Goal: Information Seeking & Learning: Learn about a topic

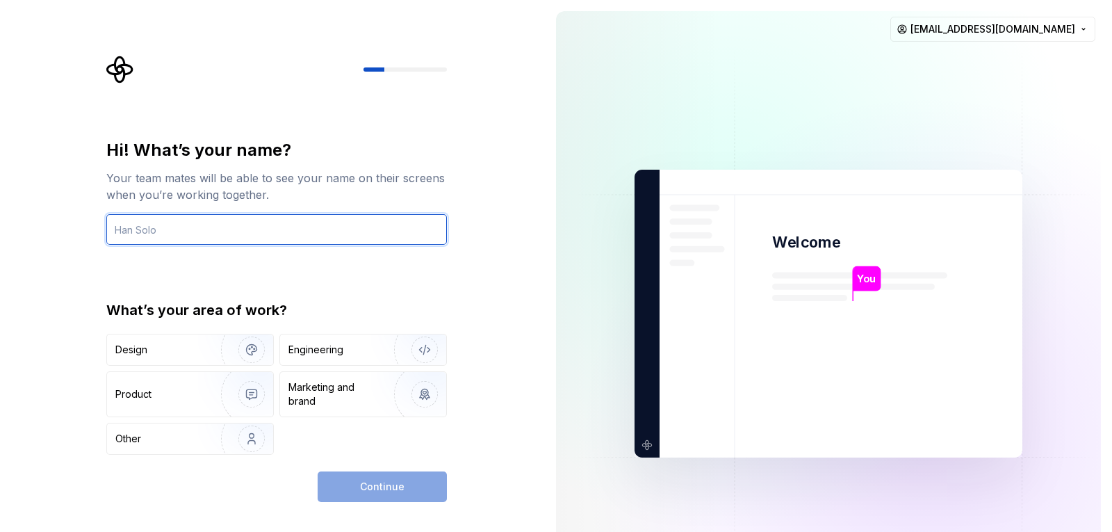
click at [216, 227] on input "text" at bounding box center [276, 229] width 341 height 31
type input "stk"
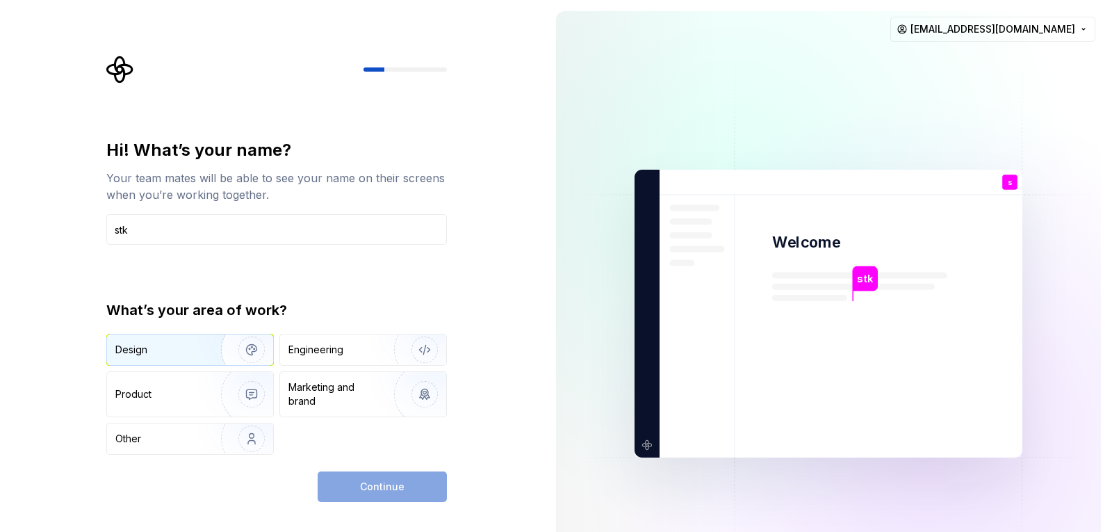
click at [193, 357] on div "Design" at bounding box center [190, 349] width 166 height 31
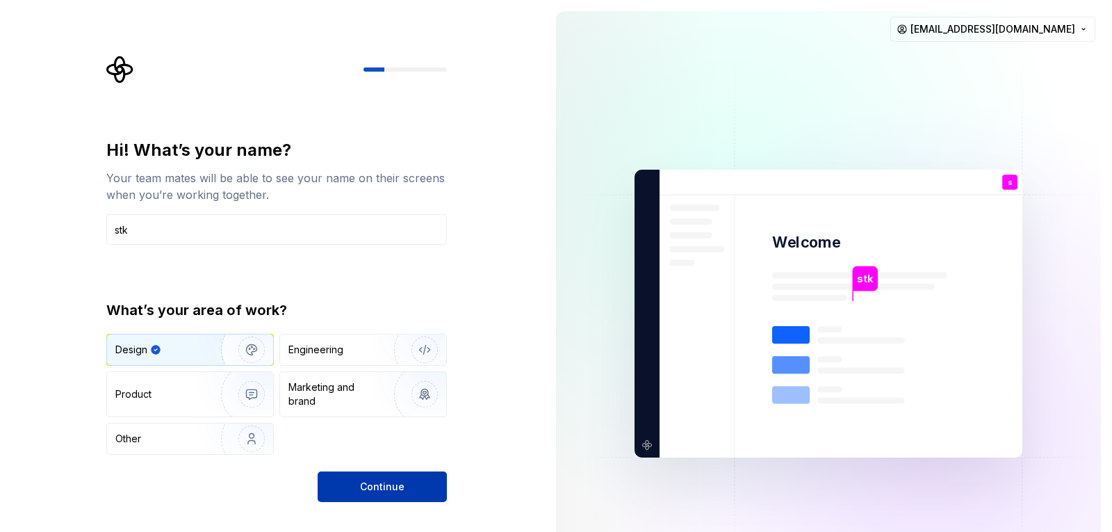
click at [379, 485] on span "Continue" at bounding box center [382, 487] width 44 height 14
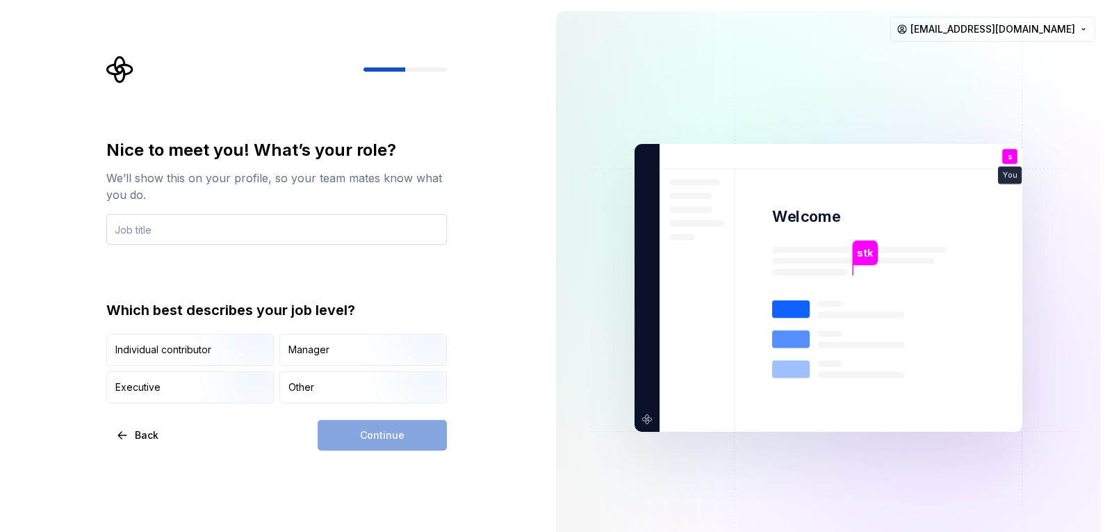
click at [183, 234] on input "text" at bounding box center [276, 229] width 341 height 31
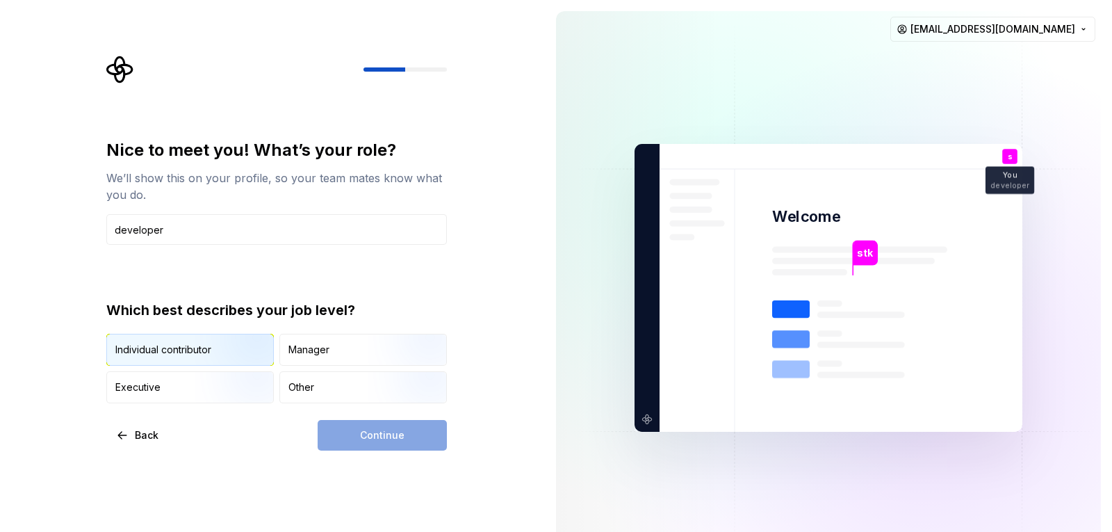
type input "developer"
click at [209, 356] on img "button" at bounding box center [239, 367] width 89 height 93
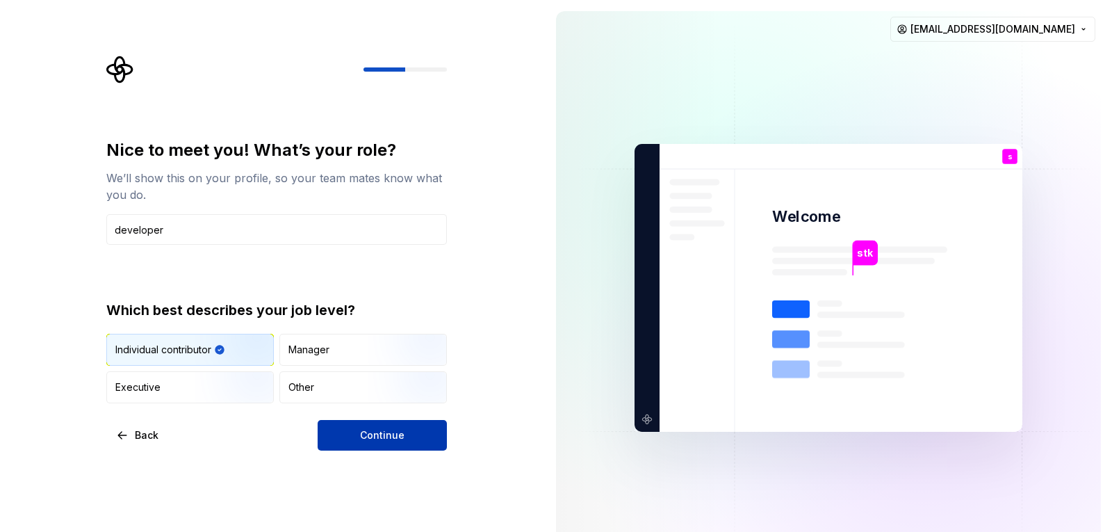
click at [385, 439] on span "Continue" at bounding box center [382, 435] width 44 height 14
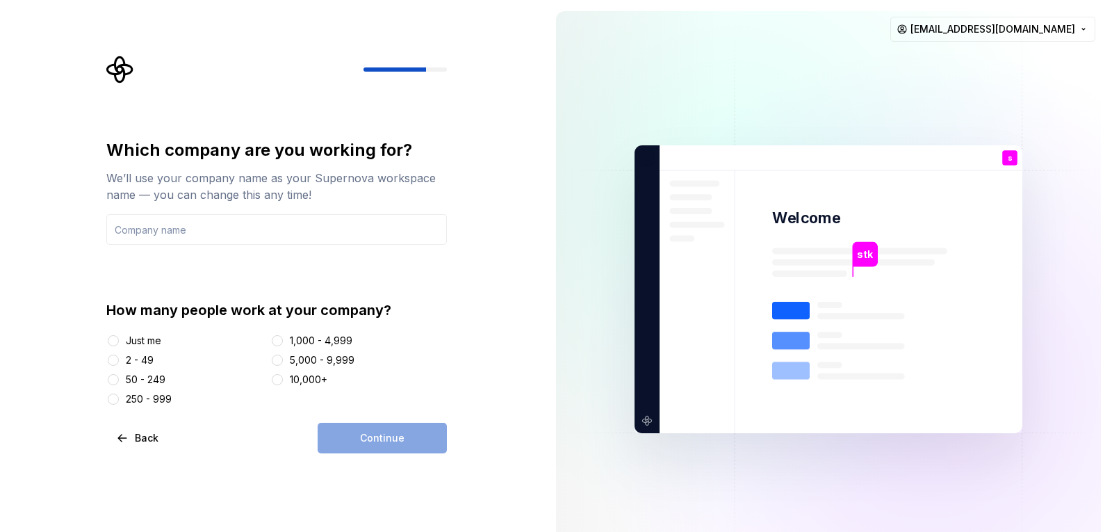
click at [729, 153] on div "stk Welcome s You developer T B +3 [PERSON_NAME] [PERSON_NAME]" at bounding box center [829, 289] width 388 height 288
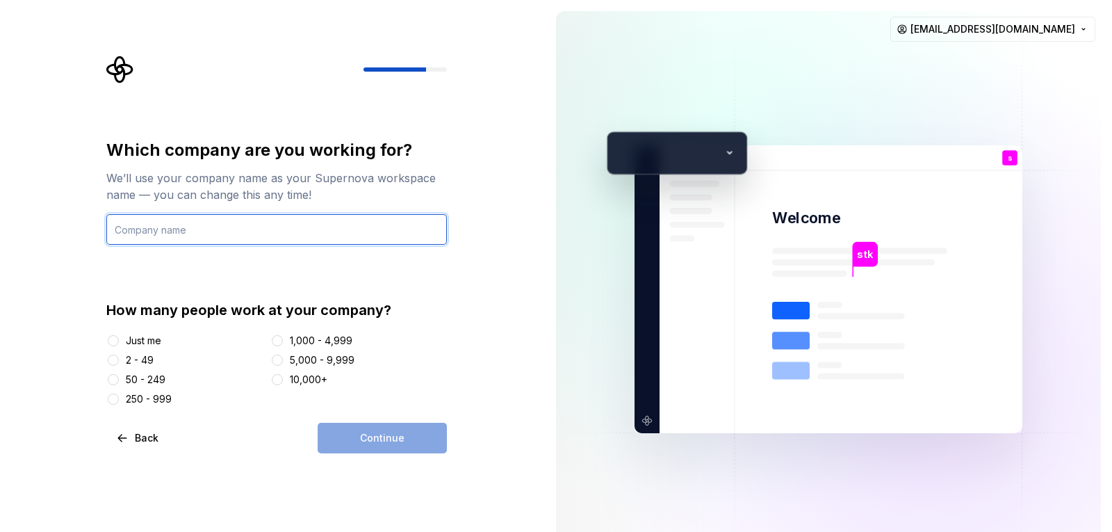
click at [248, 222] on input "text" at bounding box center [276, 229] width 341 height 31
type input "personal"
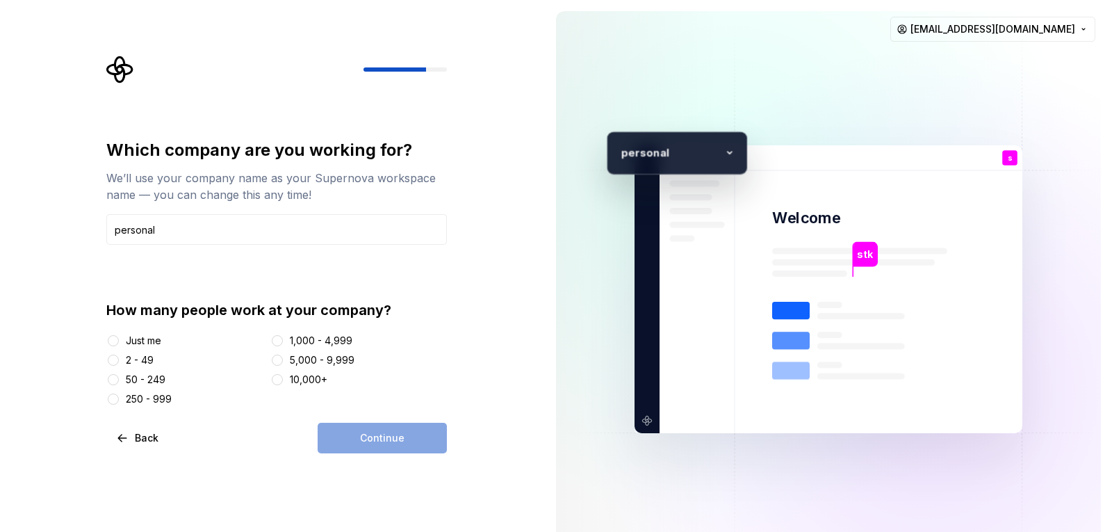
click at [131, 339] on div "Just me" at bounding box center [143, 341] width 35 height 14
click at [119, 339] on button "Just me" at bounding box center [113, 340] width 11 height 11
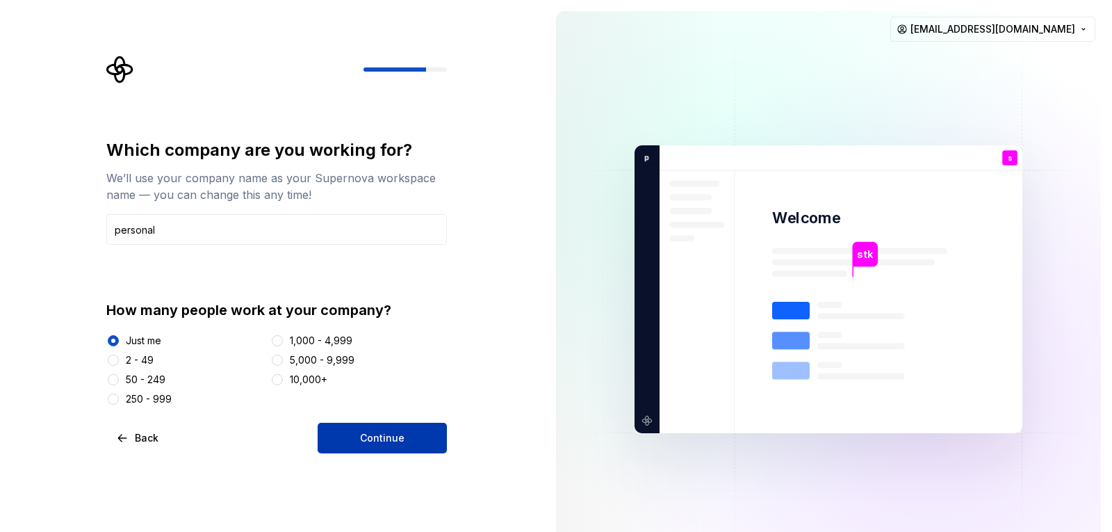
click at [391, 438] on span "Continue" at bounding box center [382, 438] width 44 height 14
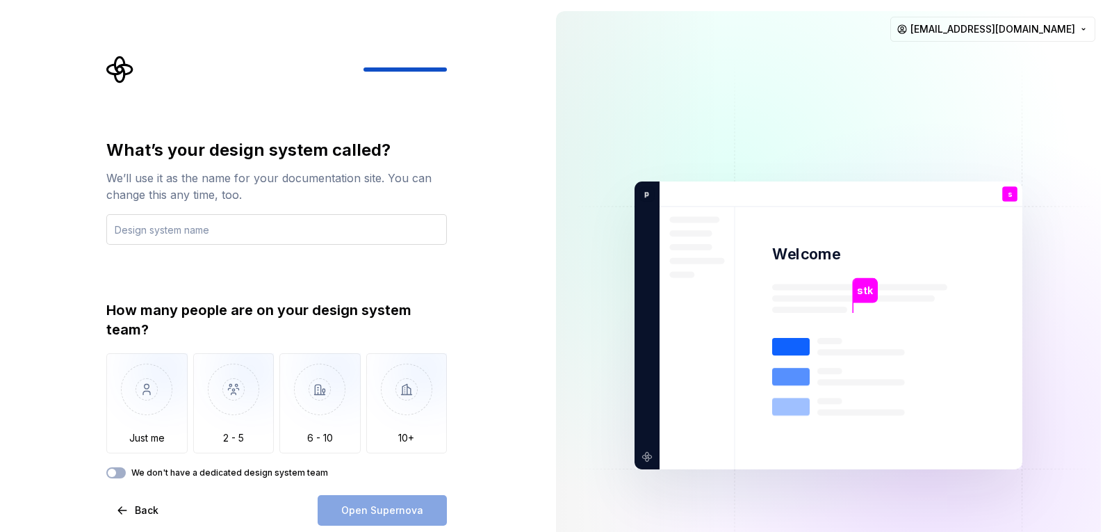
click at [279, 232] on input "text" at bounding box center [276, 229] width 341 height 31
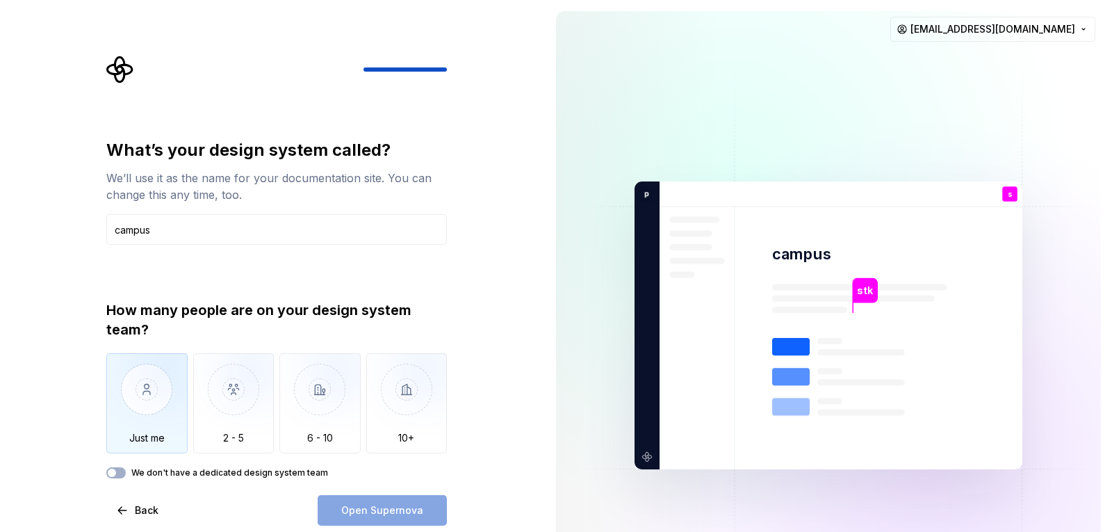
type input "campus"
click at [152, 411] on img "button" at bounding box center [146, 399] width 81 height 93
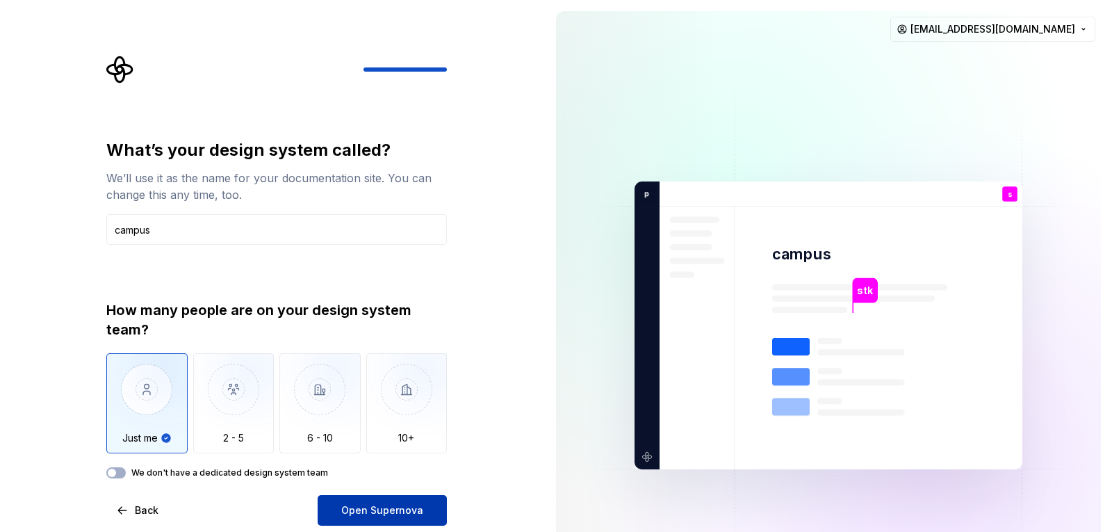
click at [394, 507] on span "Open Supernova" at bounding box center [382, 510] width 82 height 14
click at [448, 327] on div "What’s your design system called? We’ll use it as the name for your documentati…" at bounding box center [281, 291] width 366 height 470
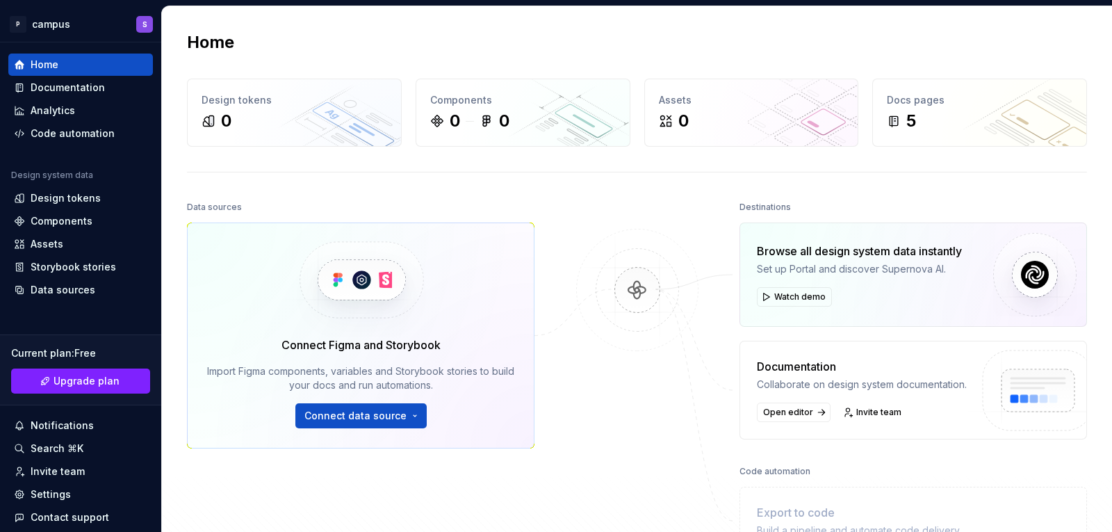
scroll to position [222, 0]
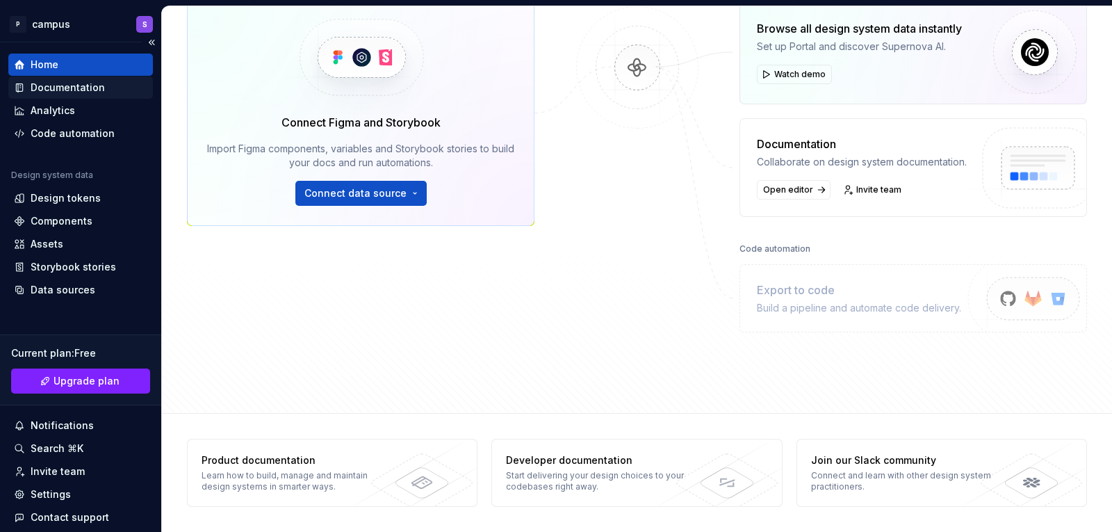
click at [83, 88] on div "Documentation" at bounding box center [68, 88] width 74 height 14
click at [79, 90] on div "Documentation" at bounding box center [68, 88] width 74 height 14
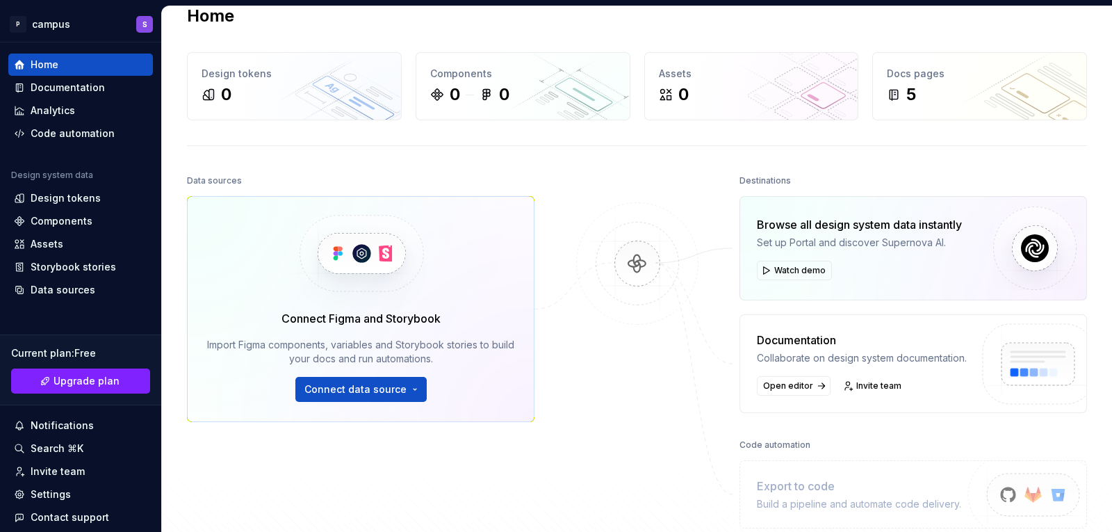
scroll to position [0, 0]
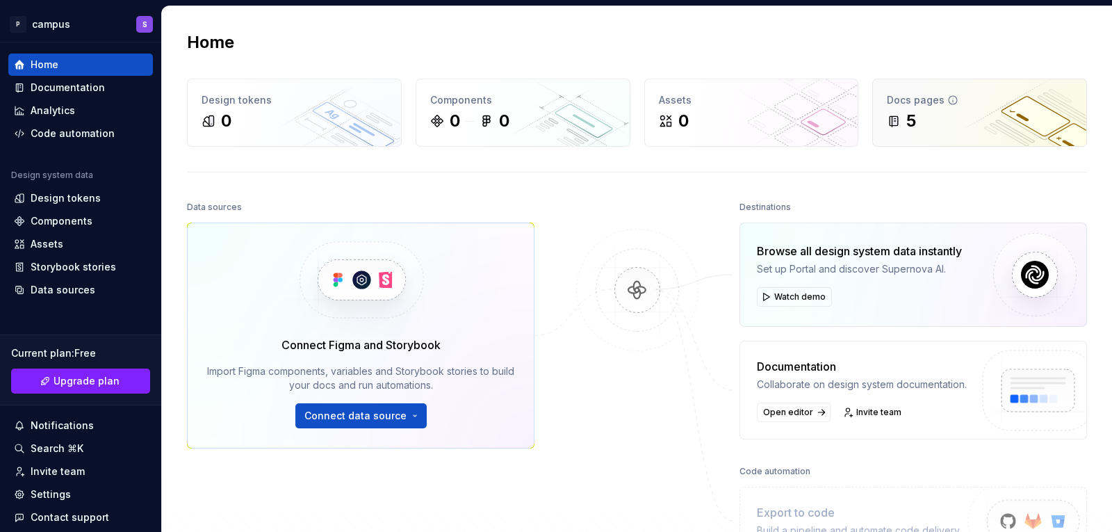
click at [950, 115] on div "5" at bounding box center [980, 121] width 186 height 22
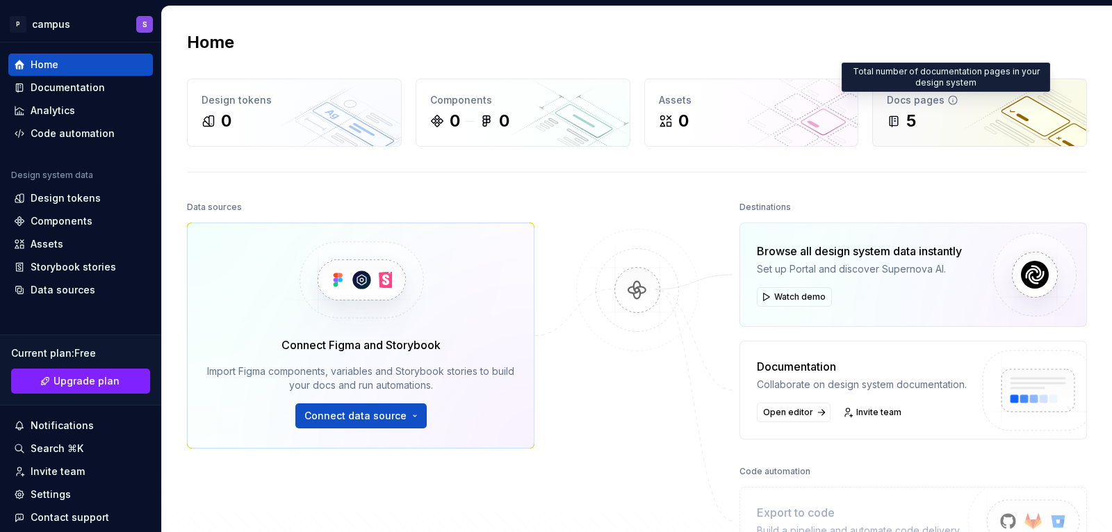
click at [949, 101] on icon at bounding box center [953, 100] width 8 height 8
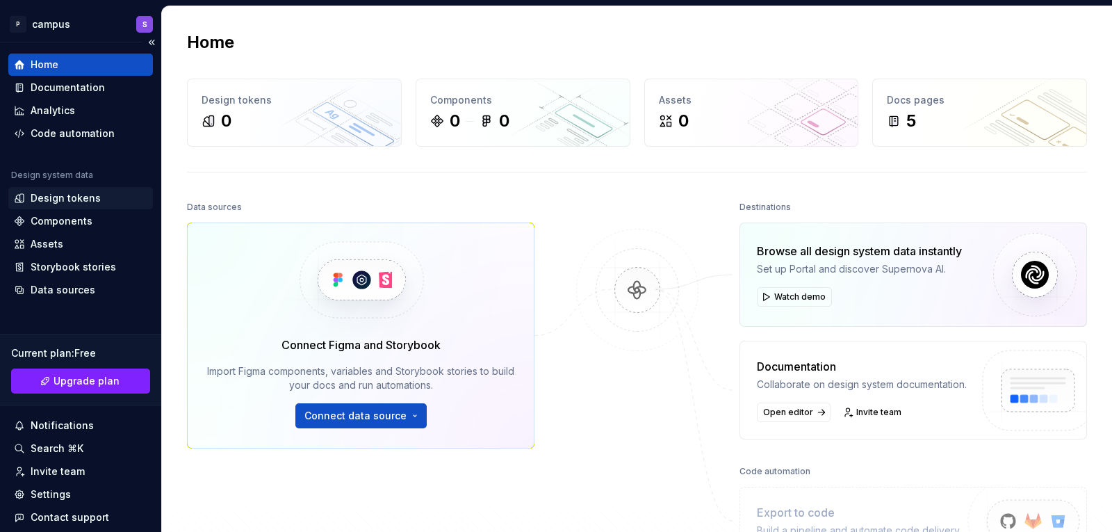
scroll to position [67, 0]
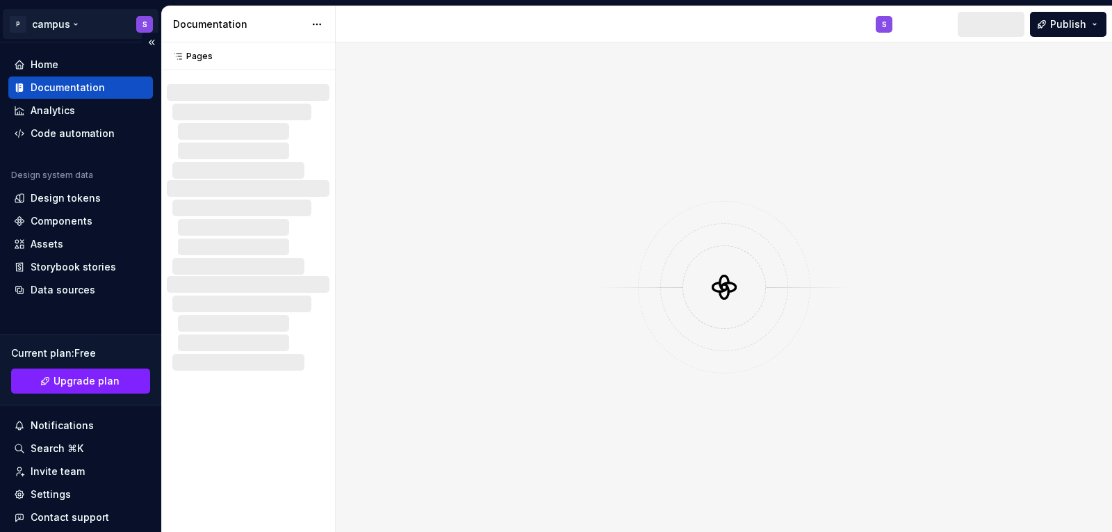
click at [64, 24] on html "P campus S Home Documentation Analytics Code automation Design system data Desi…" at bounding box center [556, 266] width 1112 height 532
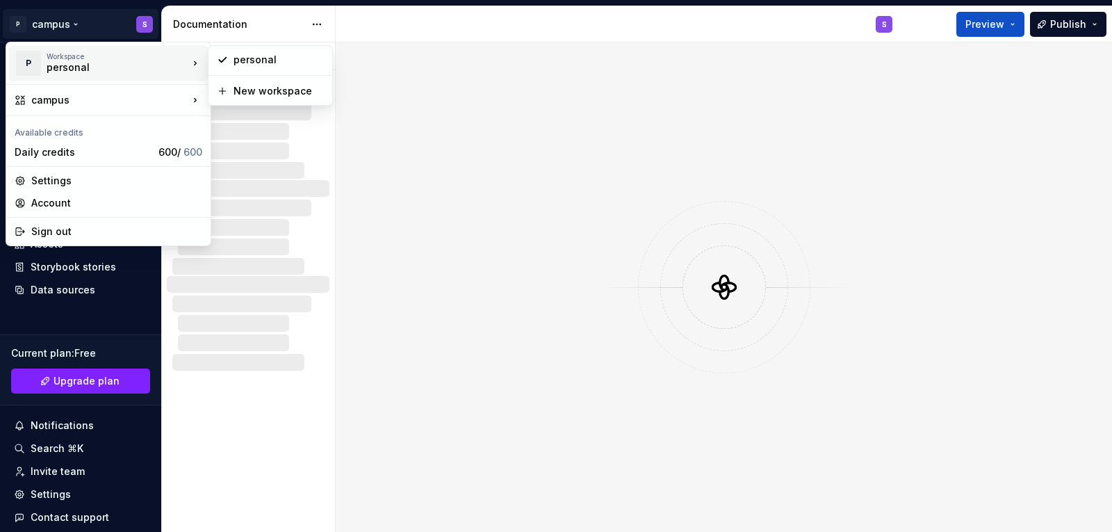
click at [89, 70] on div "personal" at bounding box center [106, 67] width 118 height 14
click at [48, 184] on div "Settings" at bounding box center [116, 181] width 171 height 14
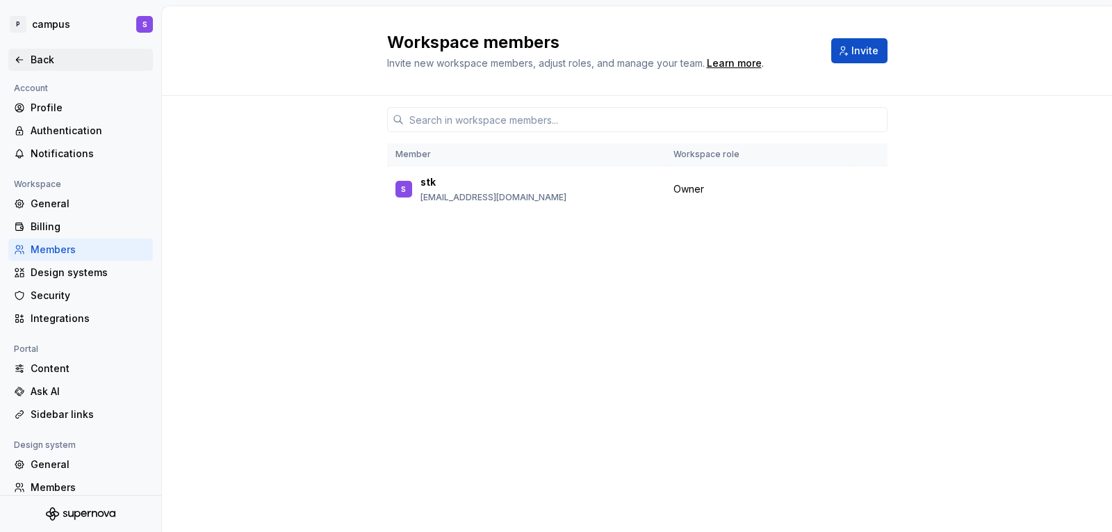
click at [30, 57] on div "Back" at bounding box center [80, 60] width 133 height 14
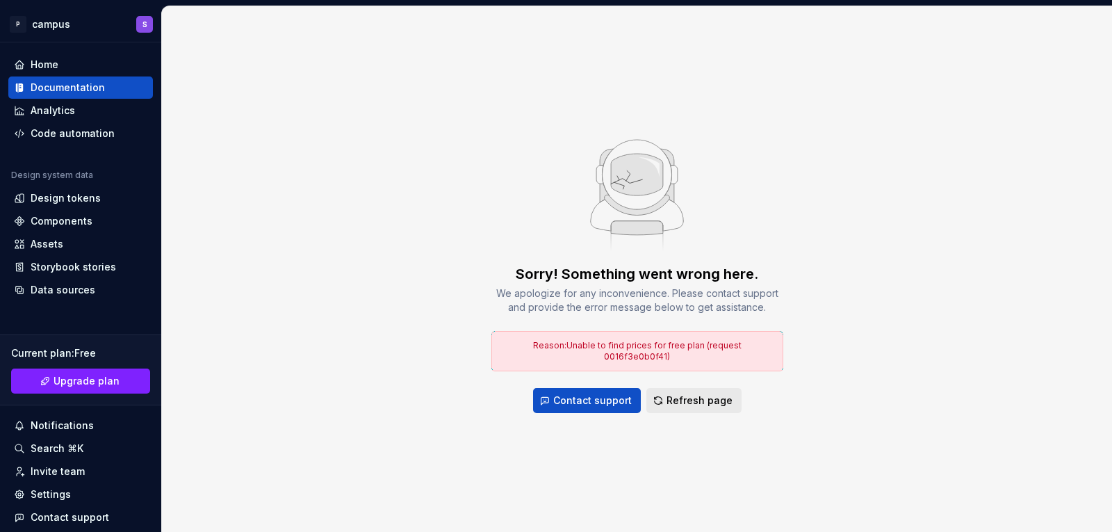
click at [670, 394] on span "Refresh page" at bounding box center [700, 401] width 66 height 14
click at [693, 396] on span "Refresh page" at bounding box center [700, 401] width 66 height 14
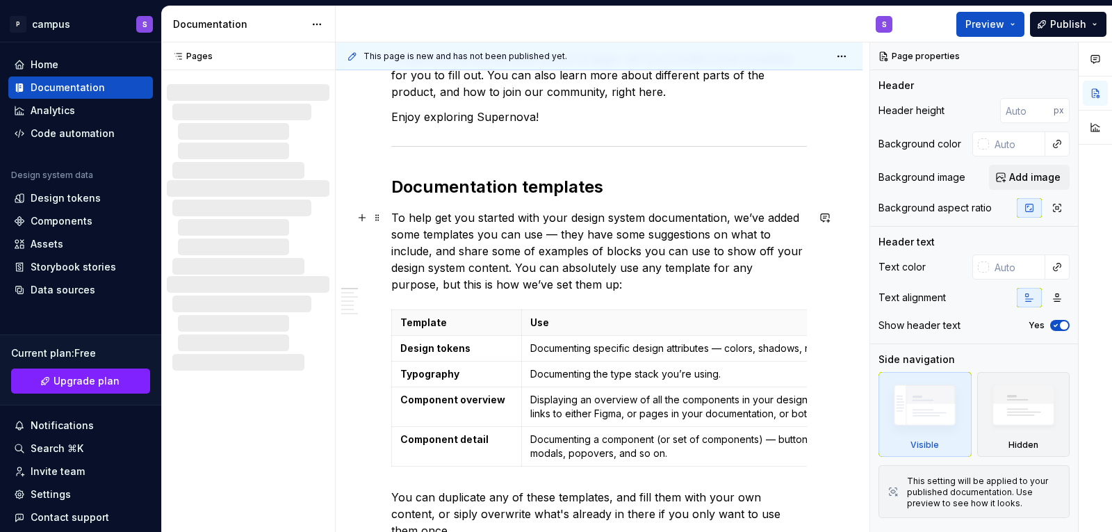
scroll to position [217, 0]
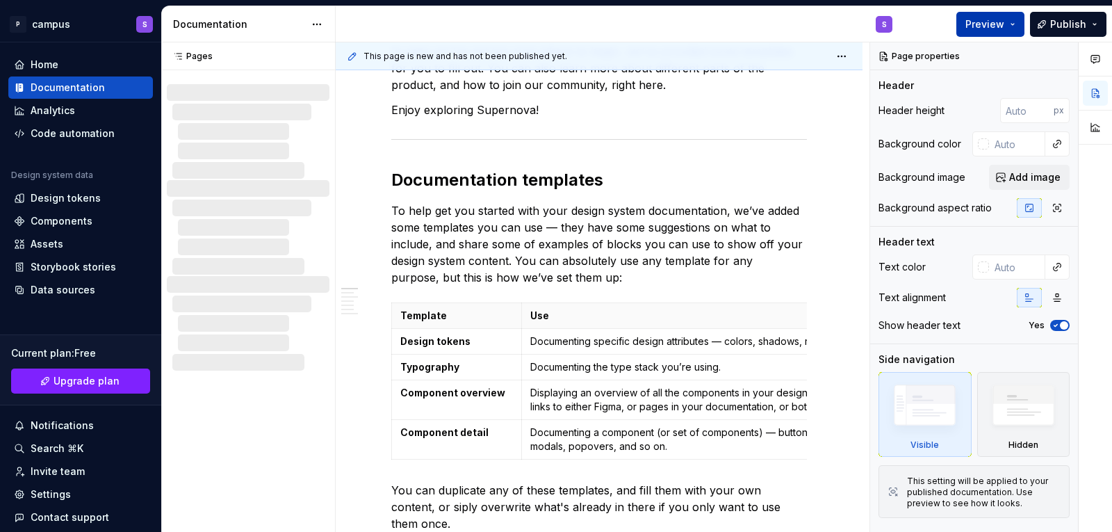
click at [1000, 21] on span "Preview" at bounding box center [985, 24] width 39 height 14
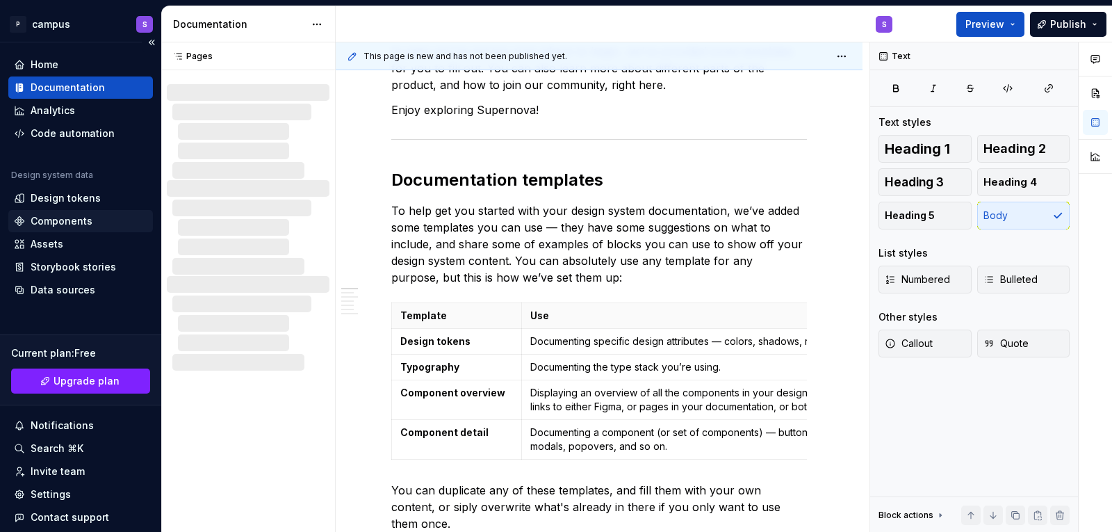
click at [67, 220] on div "Components" at bounding box center [62, 221] width 62 height 14
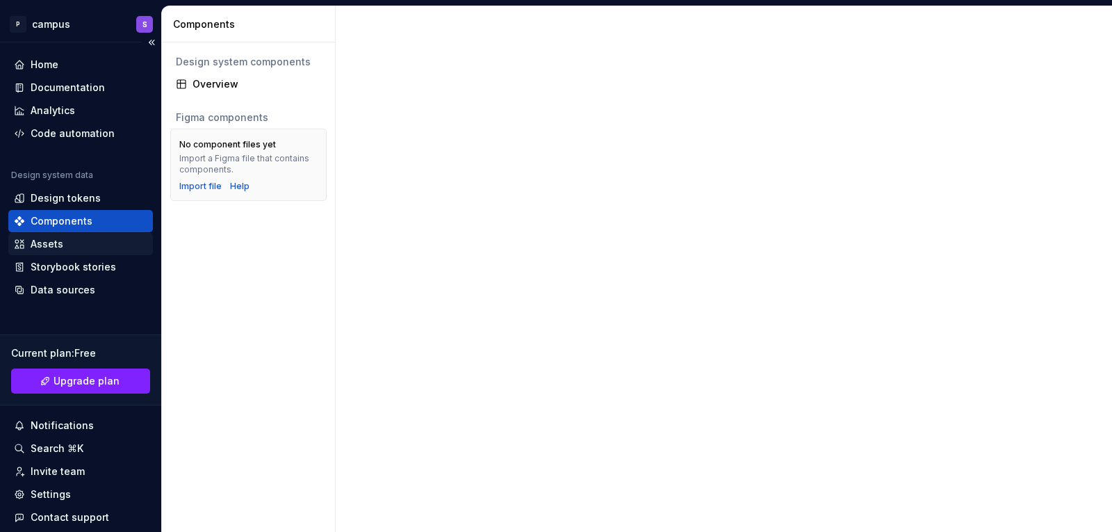
click at [65, 239] on div "Assets" at bounding box center [80, 244] width 133 height 14
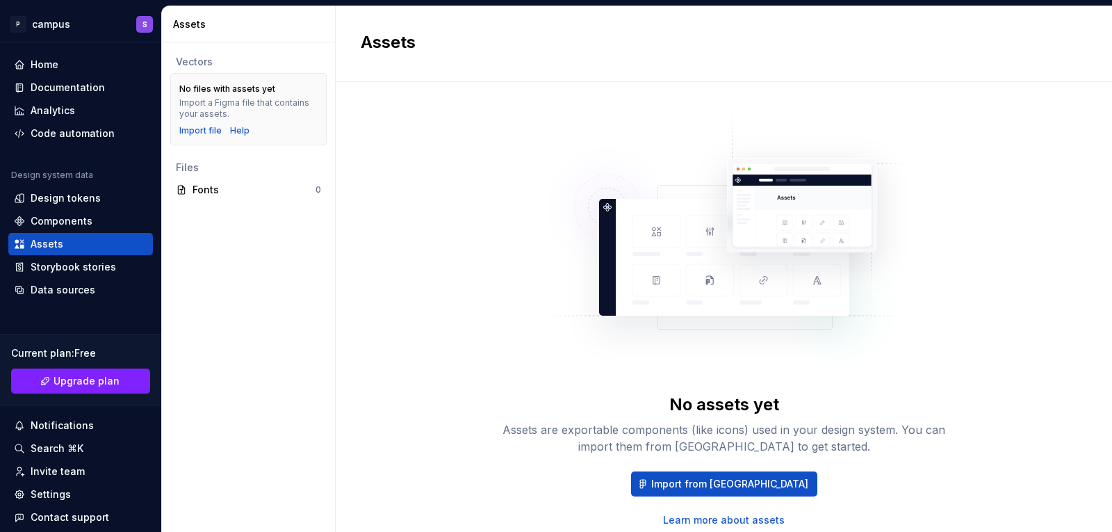
scroll to position [48, 0]
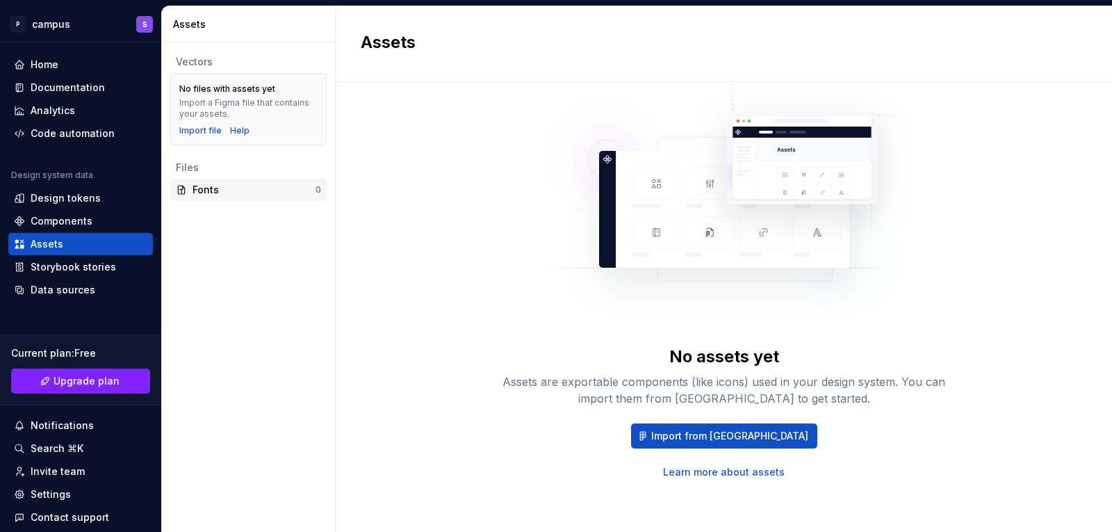
click at [218, 182] on div "Fonts 0" at bounding box center [248, 190] width 156 height 22
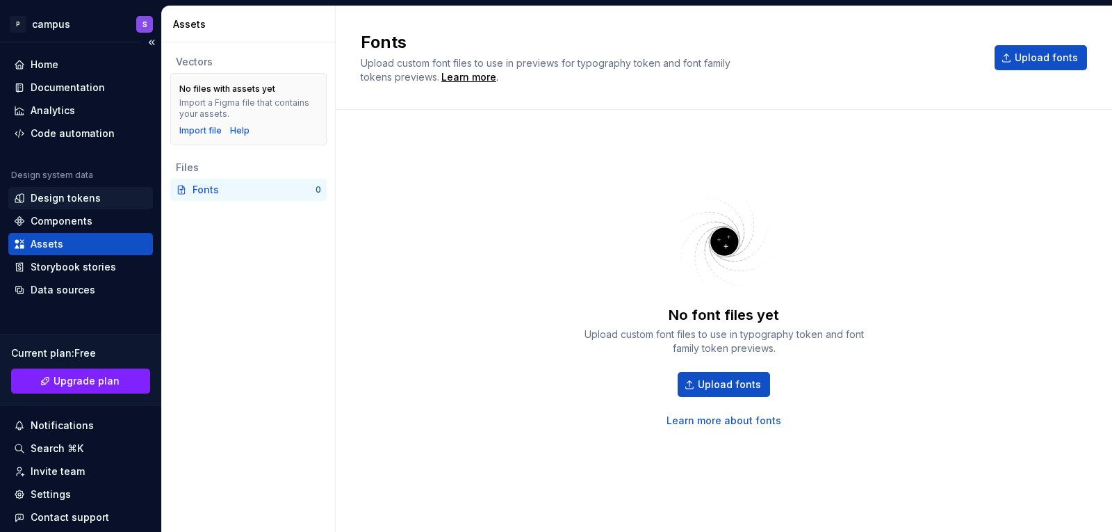
click at [63, 198] on div "Design tokens" at bounding box center [66, 198] width 70 height 14
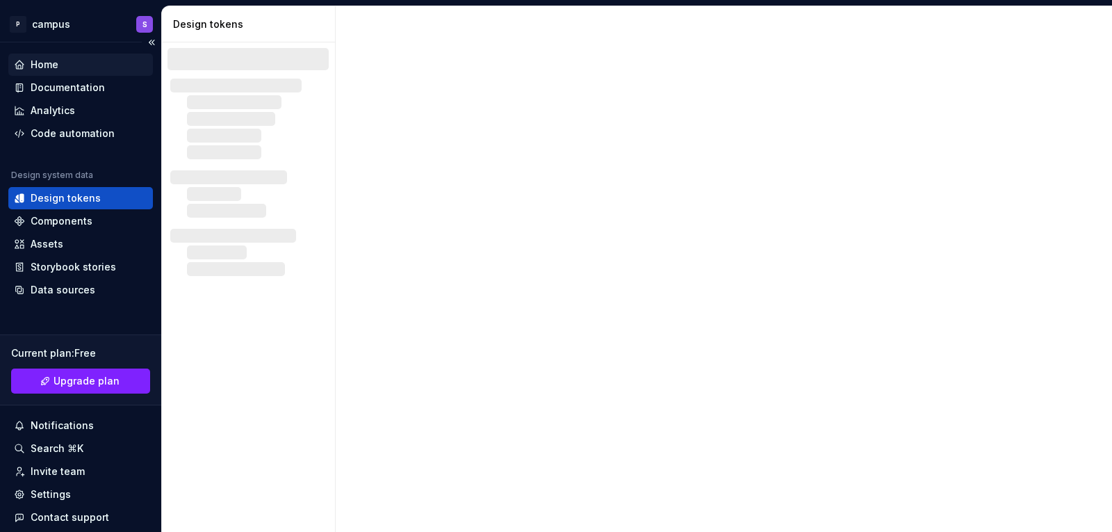
click at [54, 64] on div "Home" at bounding box center [45, 65] width 28 height 14
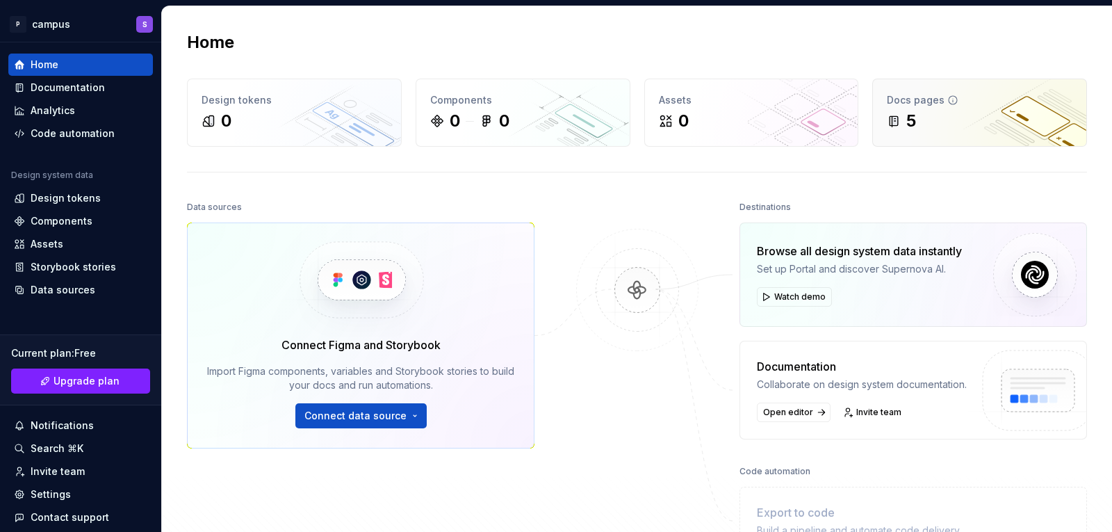
click at [948, 102] on icon at bounding box center [953, 100] width 11 height 11
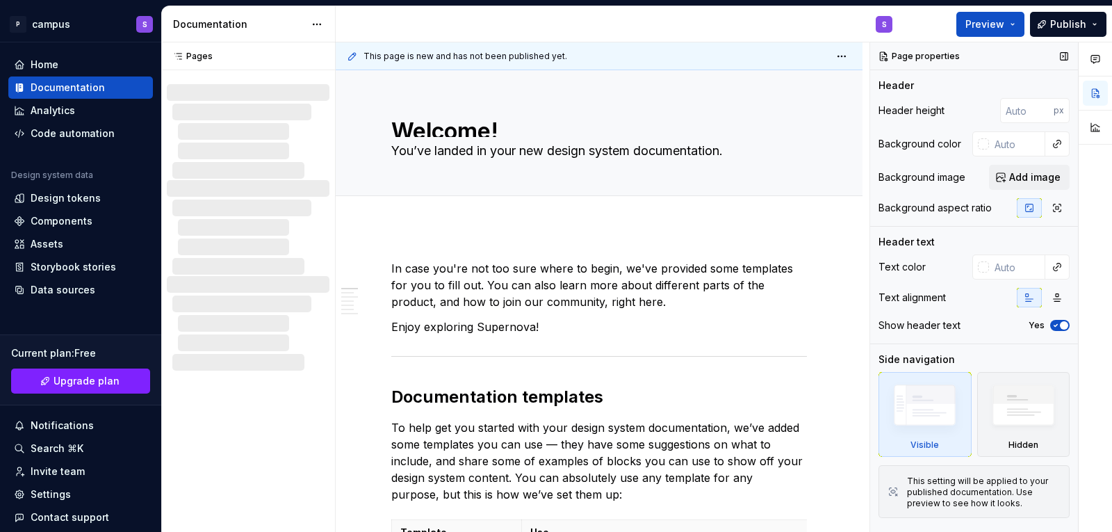
click at [909, 88] on div "Header" at bounding box center [896, 86] width 35 height 14
click at [1030, 115] on input "number" at bounding box center [1027, 110] width 54 height 25
click at [989, 106] on div "Header height px" at bounding box center [974, 110] width 191 height 25
click at [686, 215] on div "Add tab" at bounding box center [599, 211] width 416 height 19
click at [831, 92] on span "Edit header" at bounding box center [815, 94] width 56 height 14
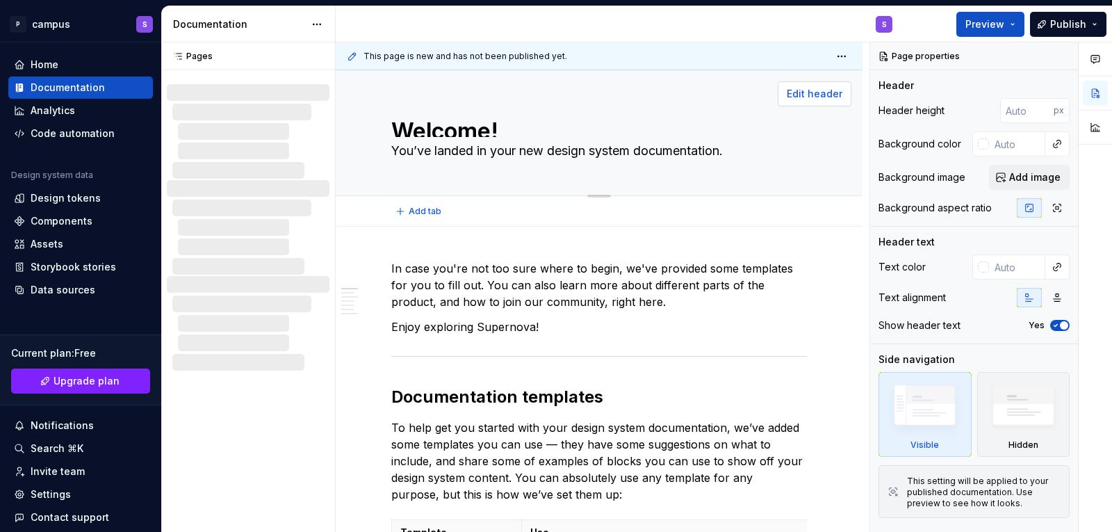
click at [806, 96] on span "Edit header" at bounding box center [815, 94] width 56 height 14
click at [842, 57] on html "P campus S Home Documentation Analytics Code automation Design system data Desi…" at bounding box center [556, 266] width 1112 height 532
click at [809, 221] on html "P campus S Home Documentation Analytics Code automation Design system data Desi…" at bounding box center [556, 266] width 1112 height 532
click at [48, 65] on div "Home" at bounding box center [45, 65] width 28 height 14
type textarea "*"
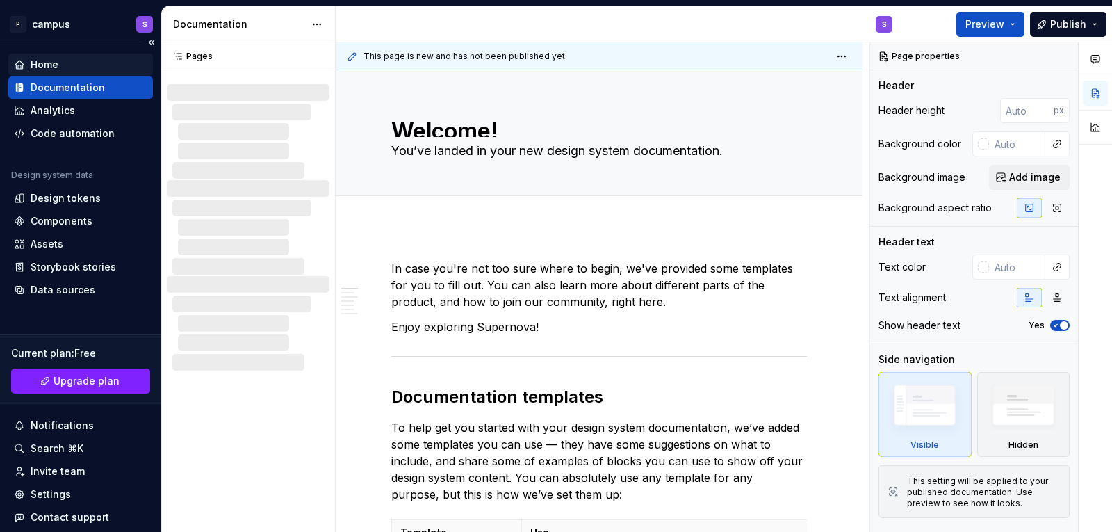
scroll to position [405, 0]
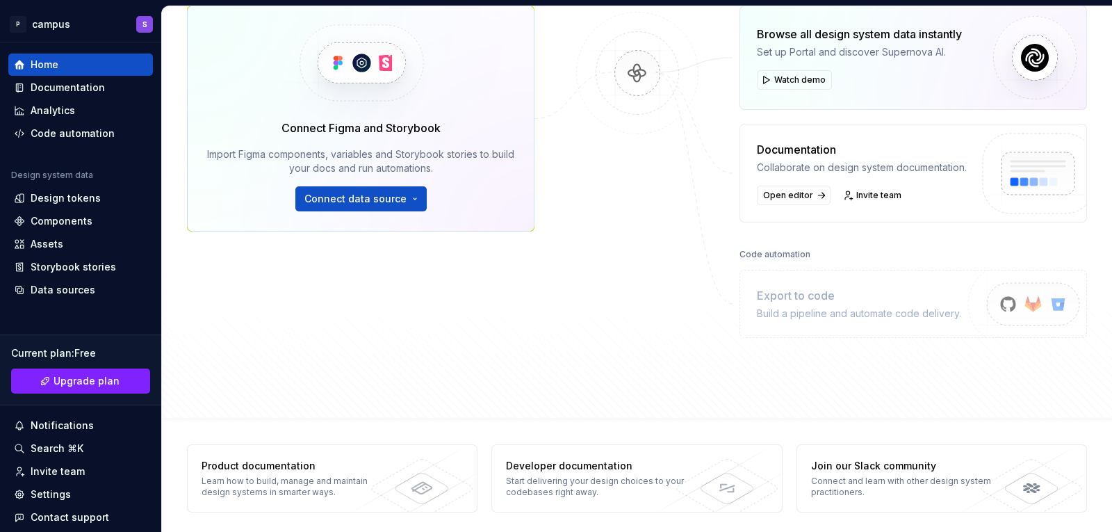
scroll to position [222, 0]
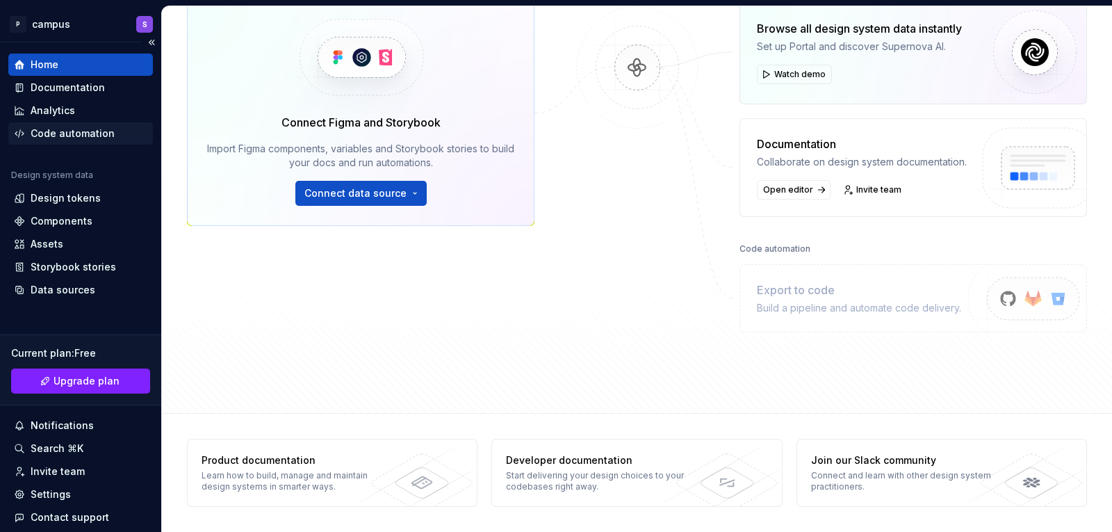
click at [64, 134] on div "Code automation" at bounding box center [73, 134] width 84 height 14
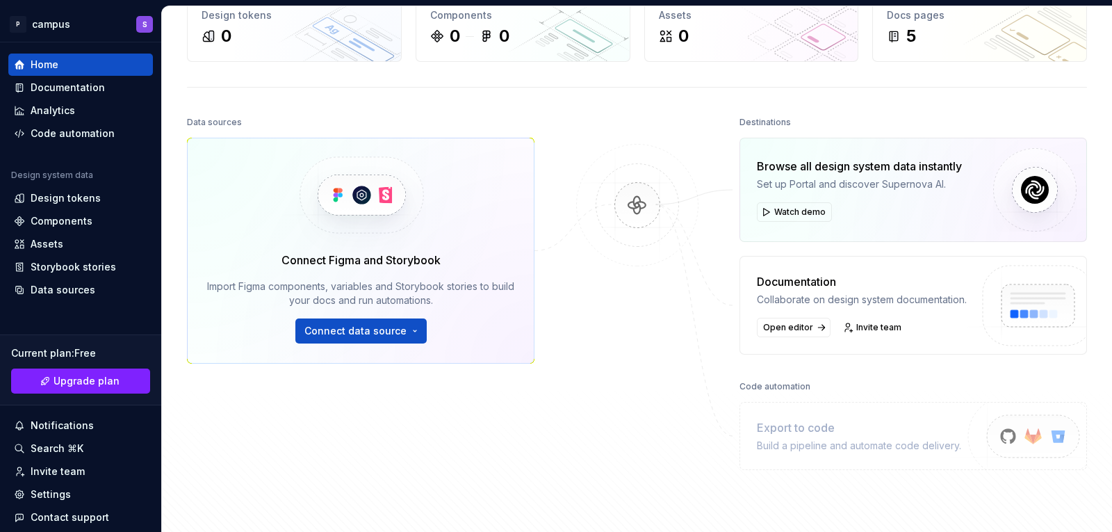
scroll to position [0, 0]
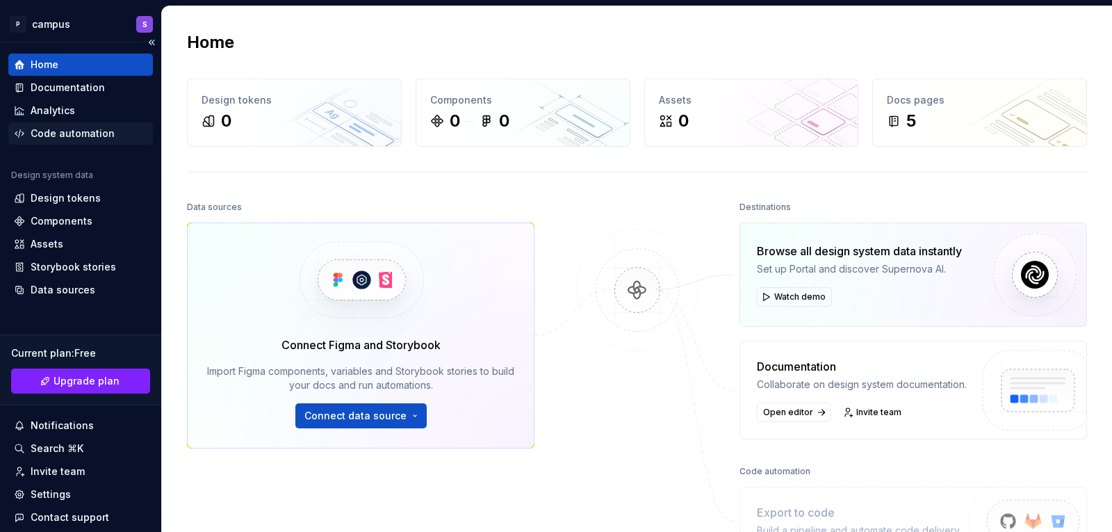
click at [57, 133] on div "Code automation" at bounding box center [73, 134] width 84 height 14
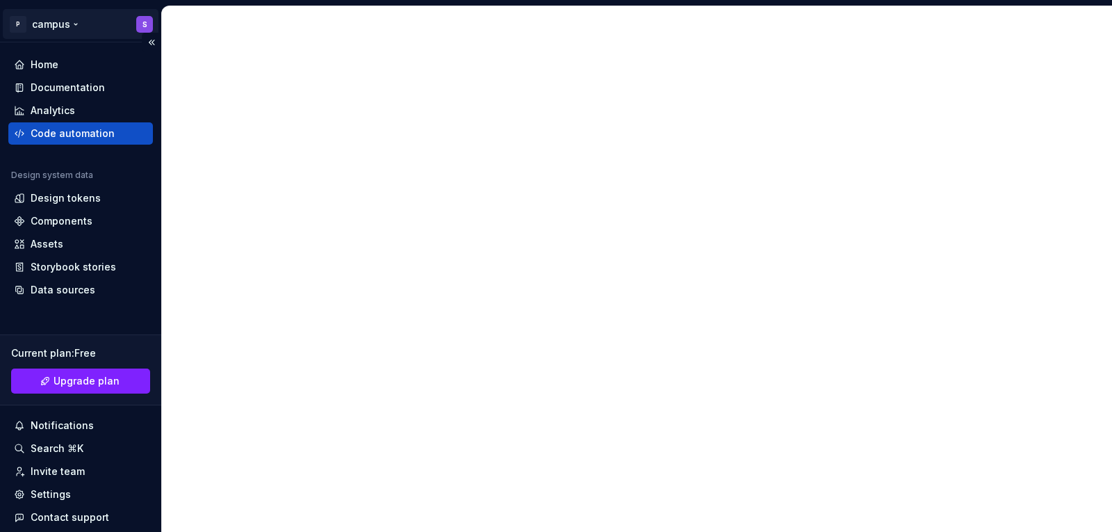
click at [29, 21] on button "P campus S" at bounding box center [81, 24] width 156 height 30
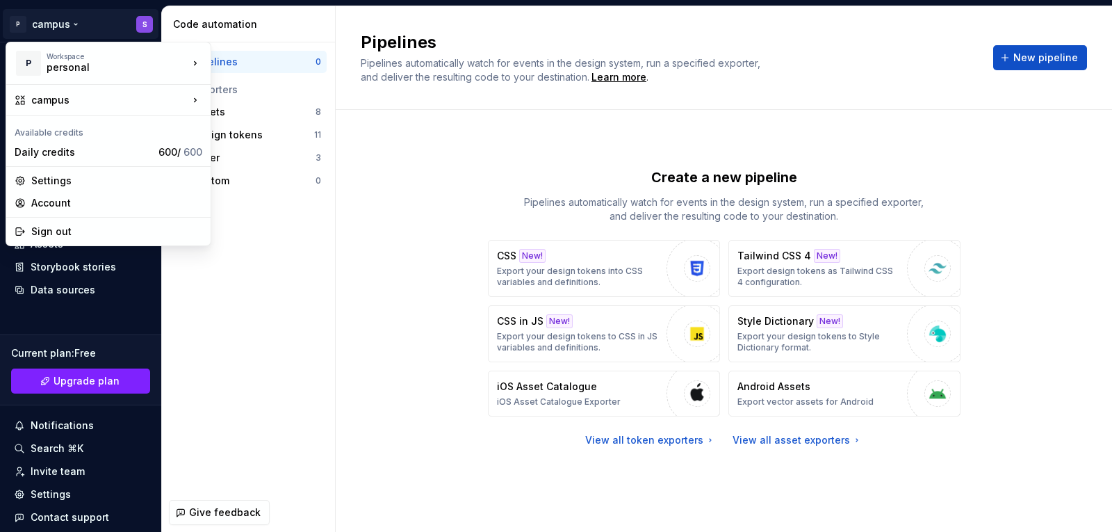
click at [418, 227] on html "P campus S Home Documentation Analytics Code automation Design system data Desi…" at bounding box center [556, 266] width 1112 height 532
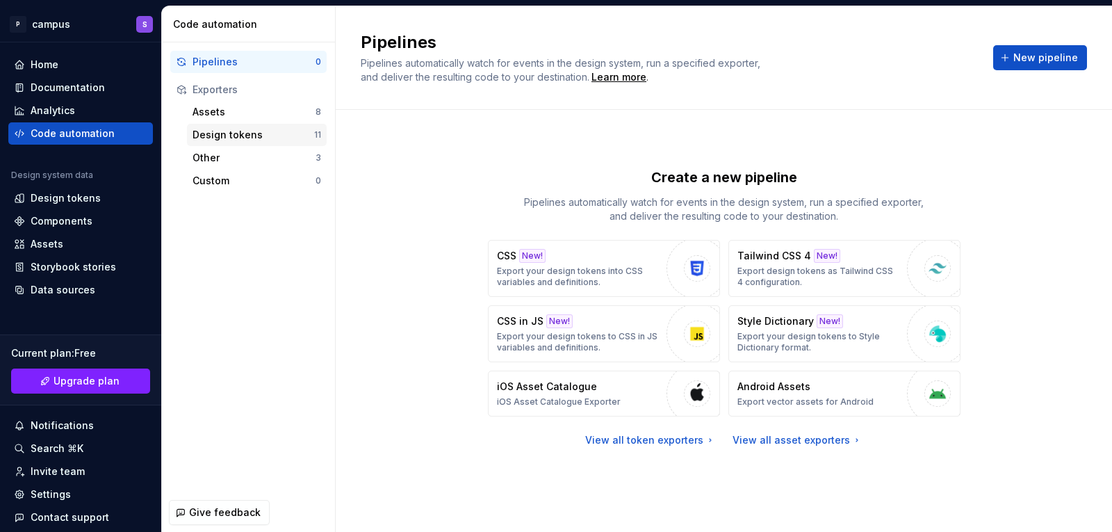
click at [217, 136] on div "Design tokens" at bounding box center [254, 135] width 122 height 14
